Goal: Subscribe to service/newsletter

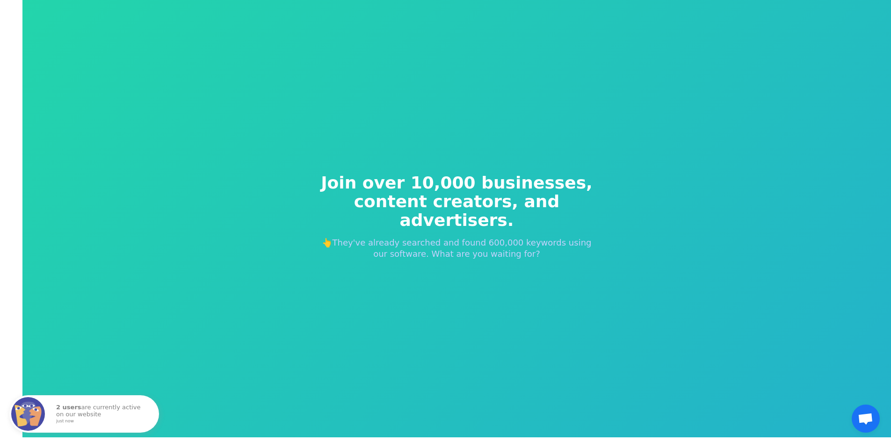
scroll to position [11, 0]
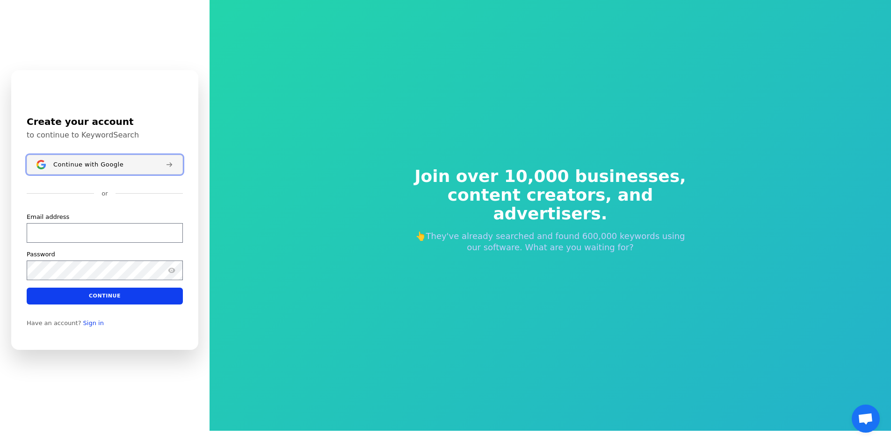
click at [88, 165] on span "Continue with Google" at bounding box center [88, 163] width 70 height 7
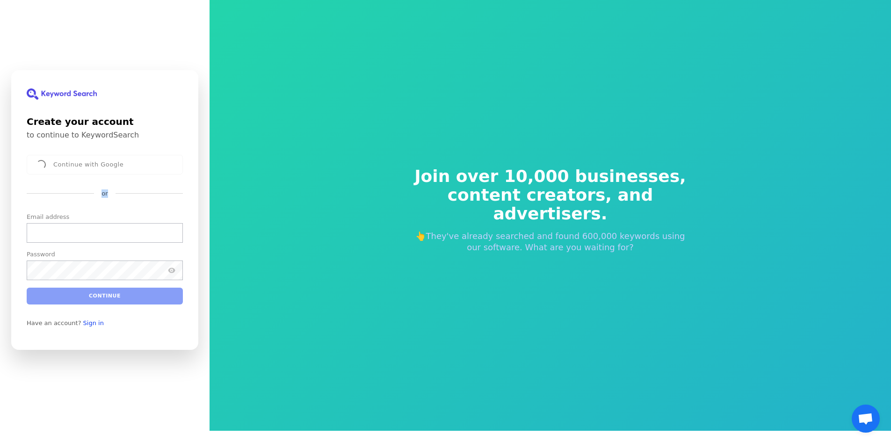
drag, startPoint x: 74, startPoint y: 193, endPoint x: 117, endPoint y: 216, distance: 49.0
click at [128, 200] on div "Continue with Google or Email address Password Continue" at bounding box center [105, 230] width 156 height 150
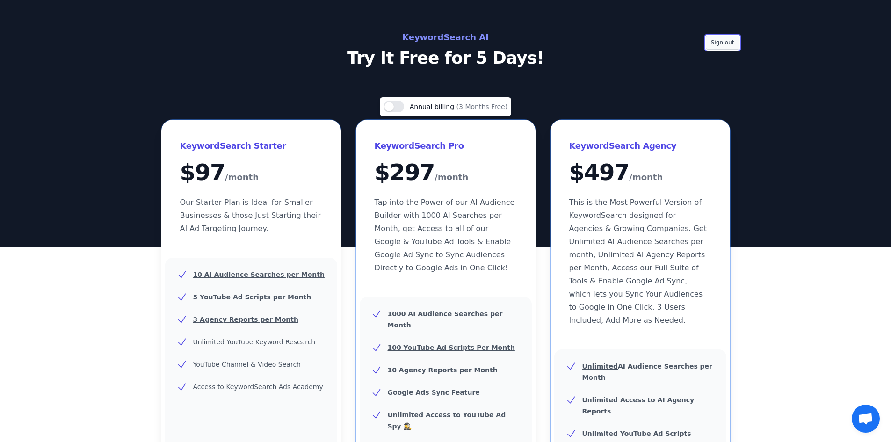
click at [724, 45] on button "Sign out" at bounding box center [723, 43] width 34 height 14
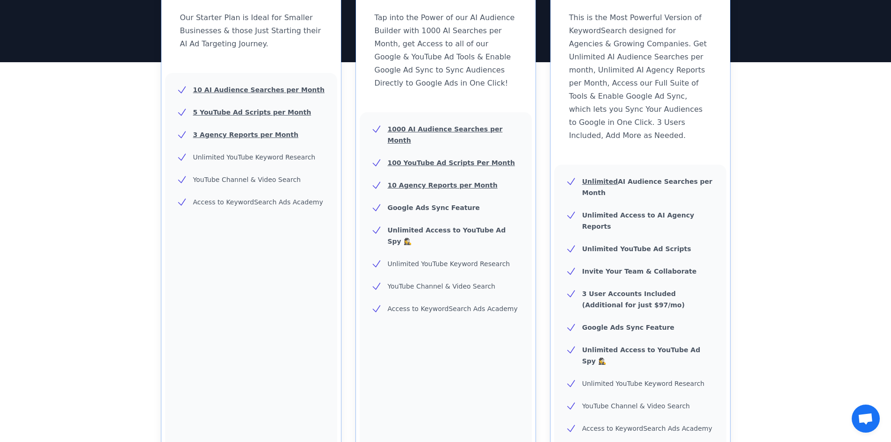
scroll to position [344, 0]
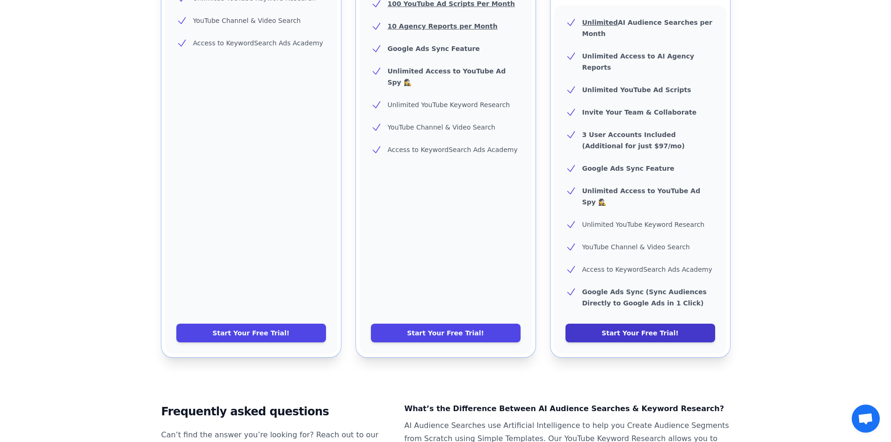
click at [609, 324] on link "Start Your Free Trial!" at bounding box center [640, 333] width 150 height 19
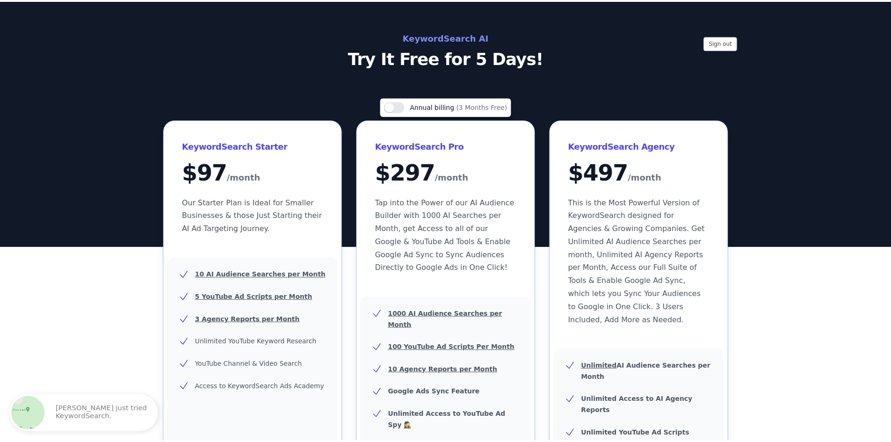
scroll to position [344, 0]
